Goal: Find specific page/section

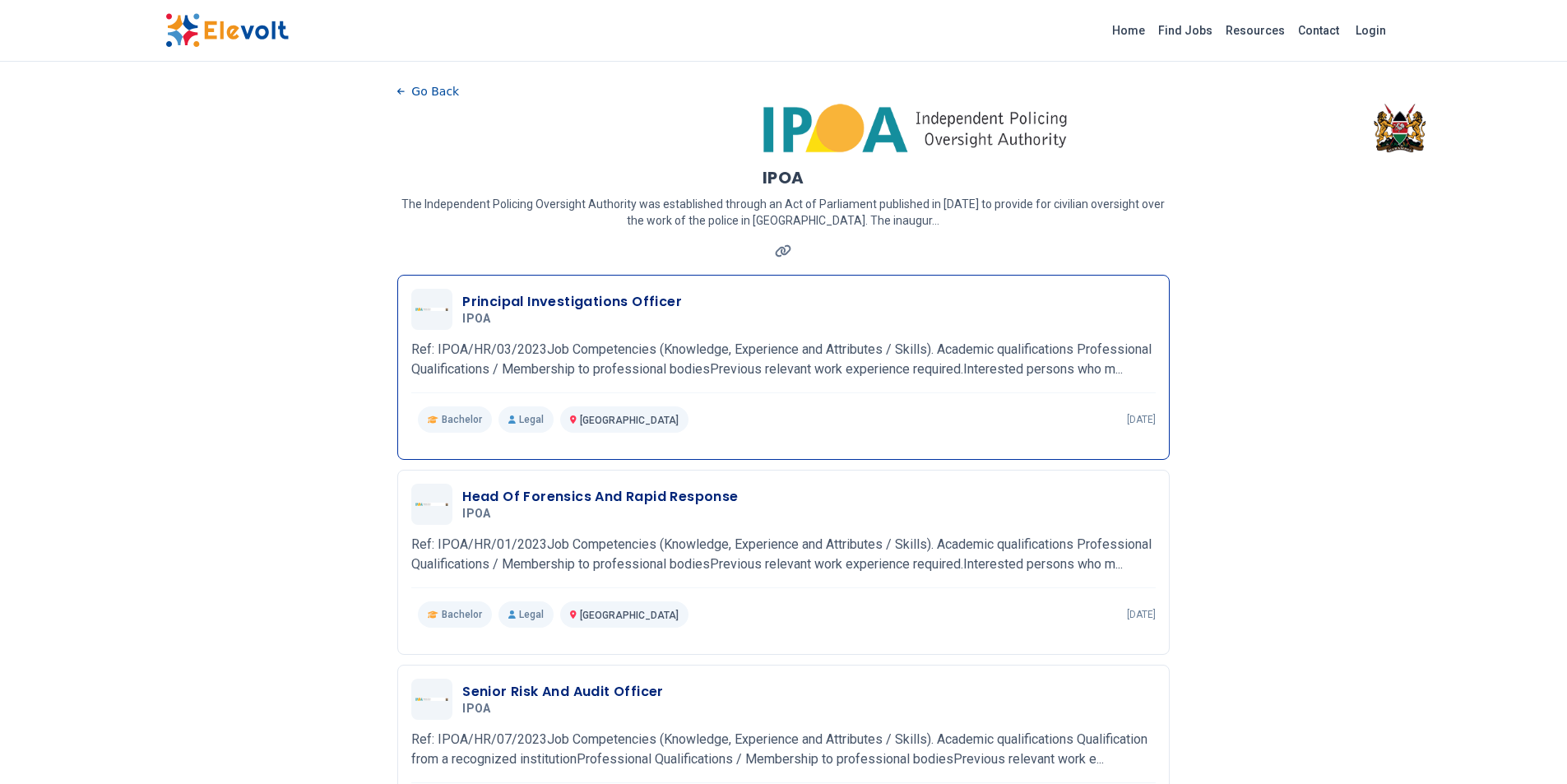
click at [920, 369] on p "Ref: IPOA/HR/03/2023Job Competencies (Knowledge, Experience and Attributes / Sk…" at bounding box center [783, 359] width 744 height 39
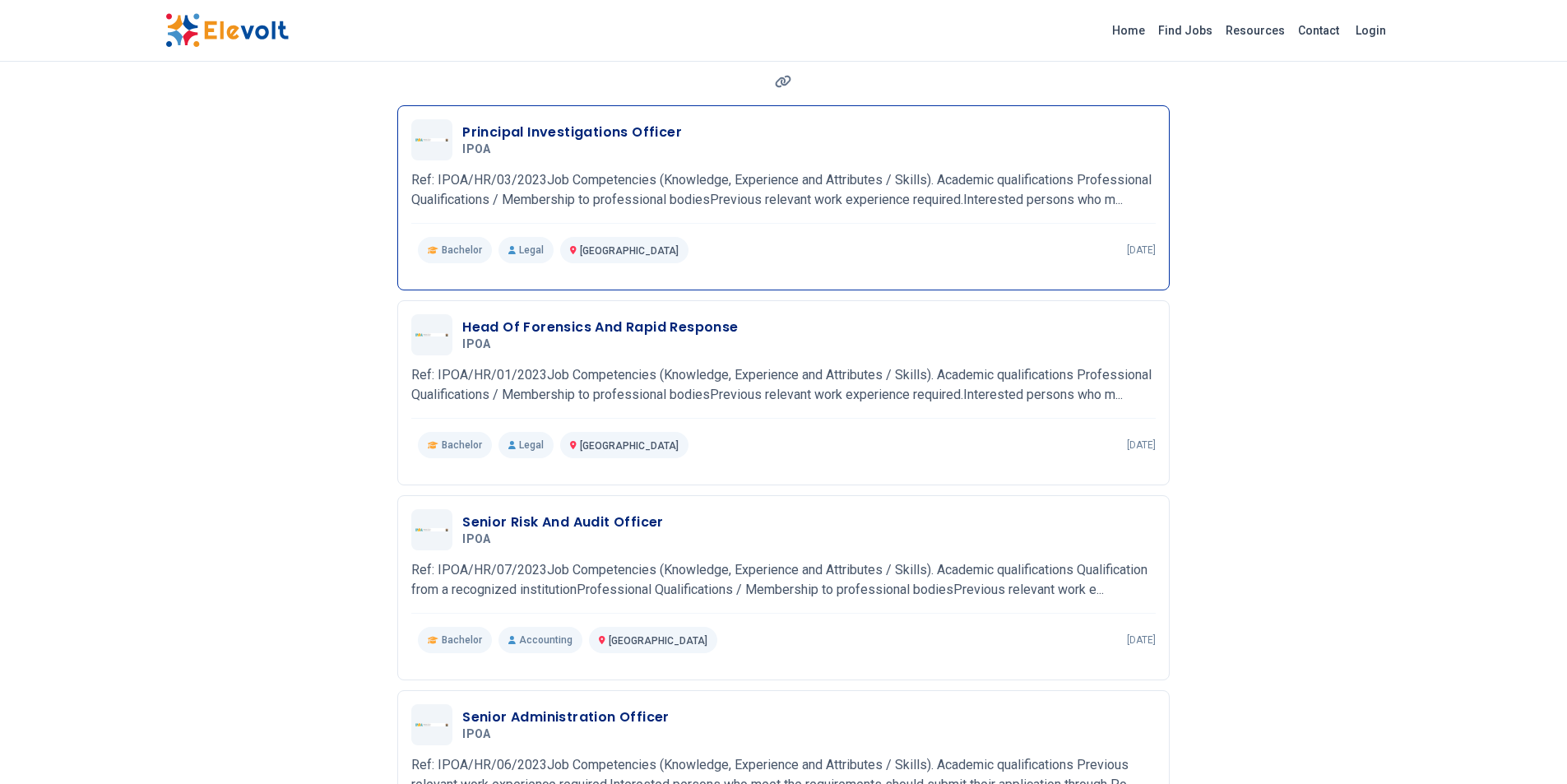
scroll to position [195, 0]
